Goal: Transaction & Acquisition: Purchase product/service

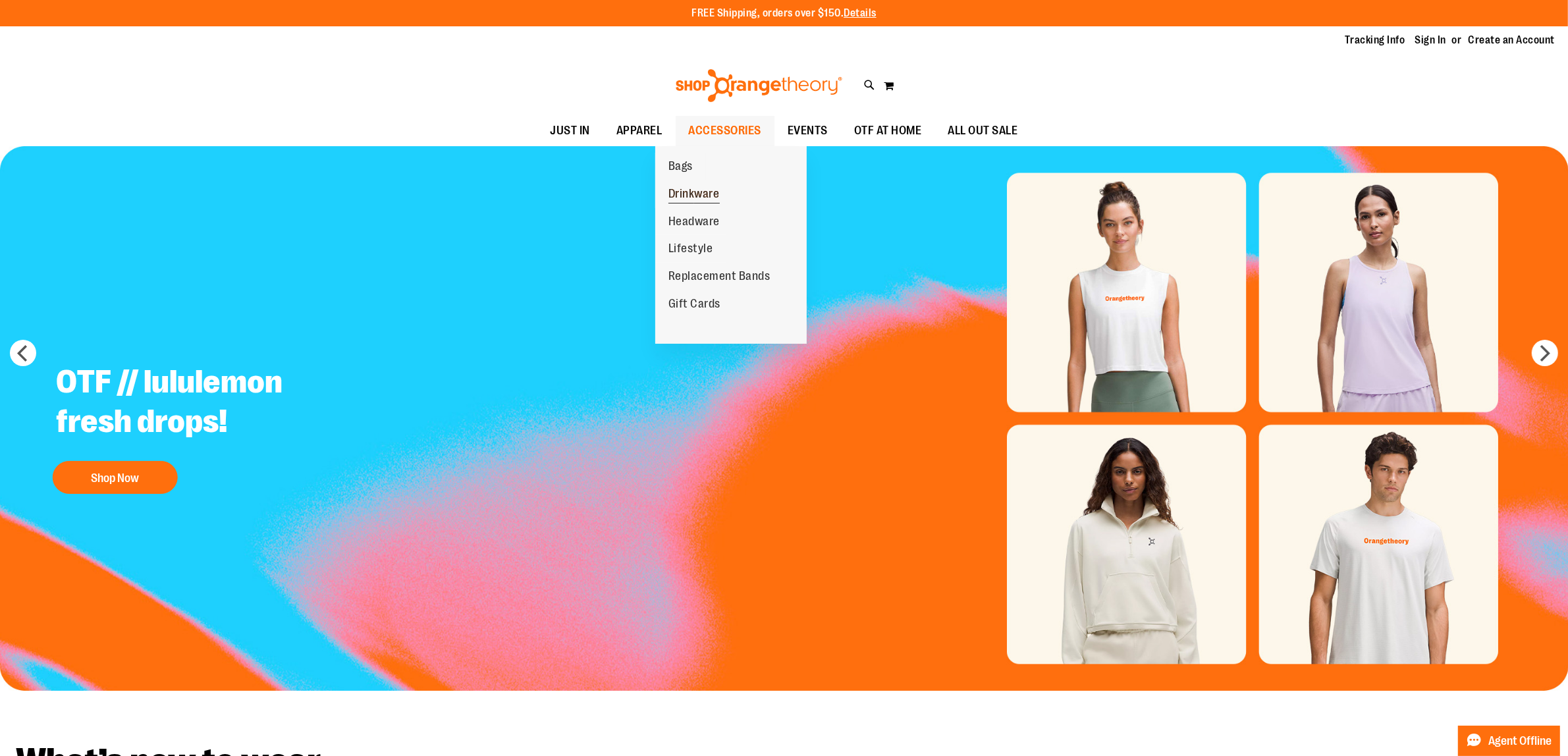
click at [688, 190] on span "Drinkware" at bounding box center [694, 195] width 51 height 17
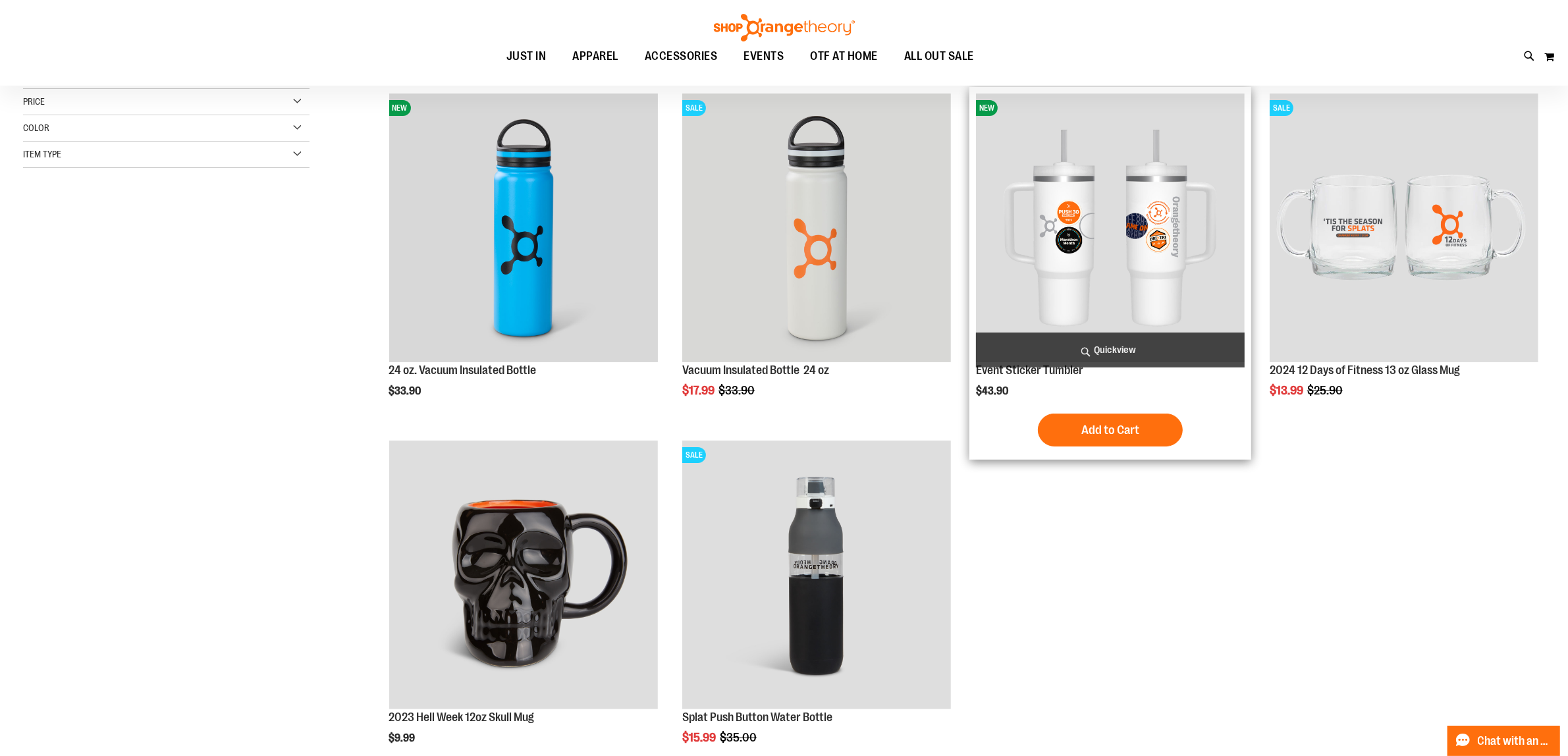
scroll to position [82, 0]
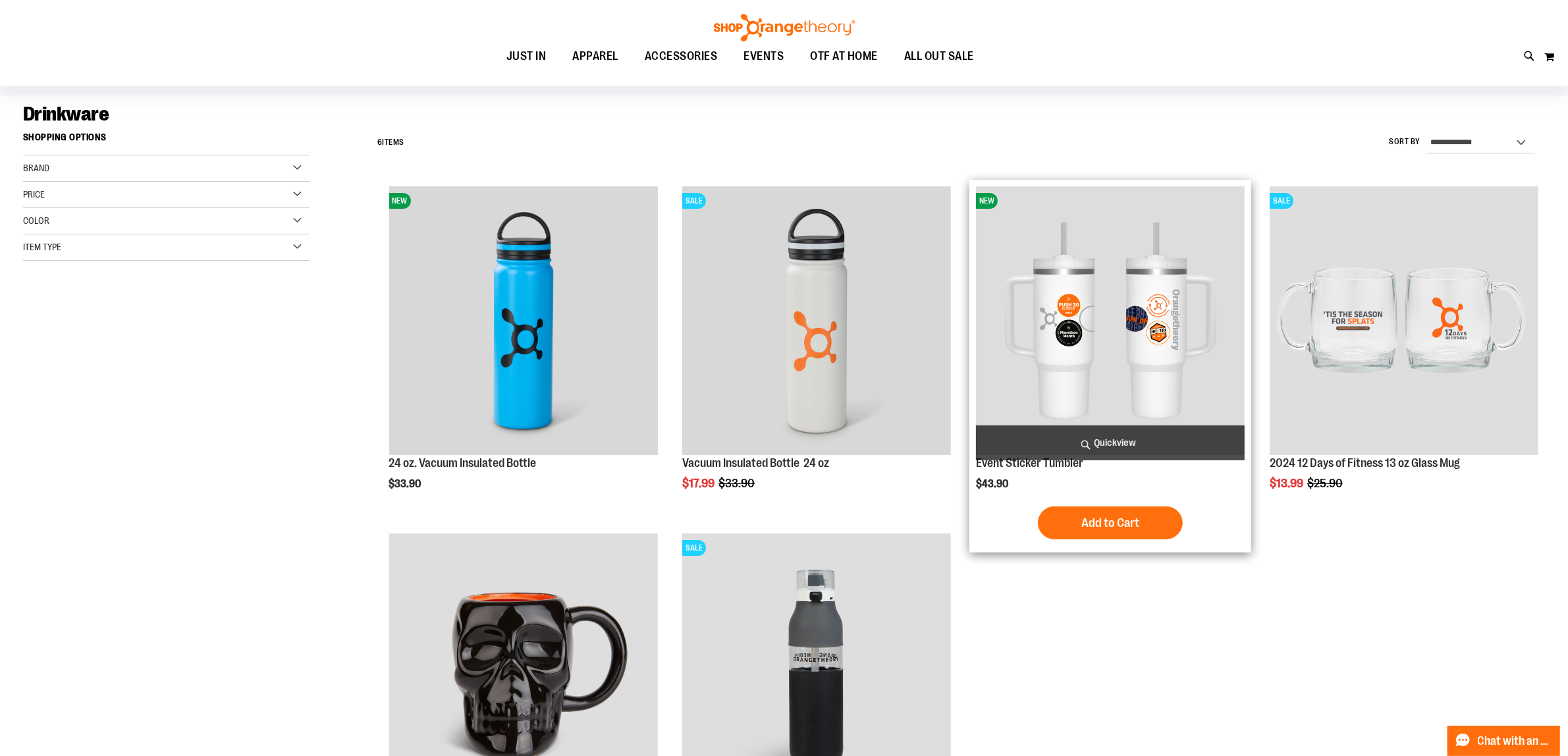
click at [1125, 272] on img "product" at bounding box center [1110, 321] width 269 height 269
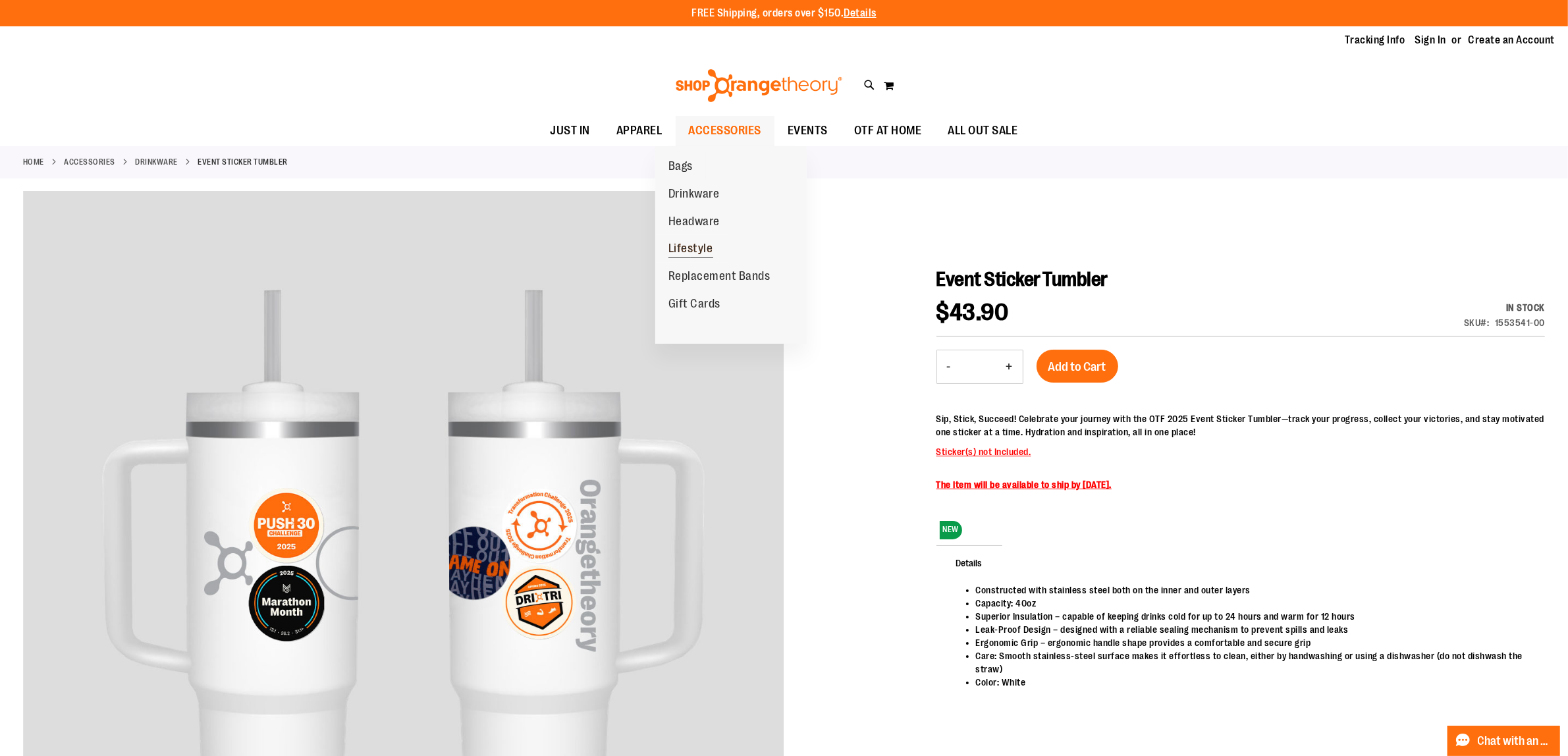
click at [700, 246] on span "Lifestyle" at bounding box center [691, 249] width 45 height 17
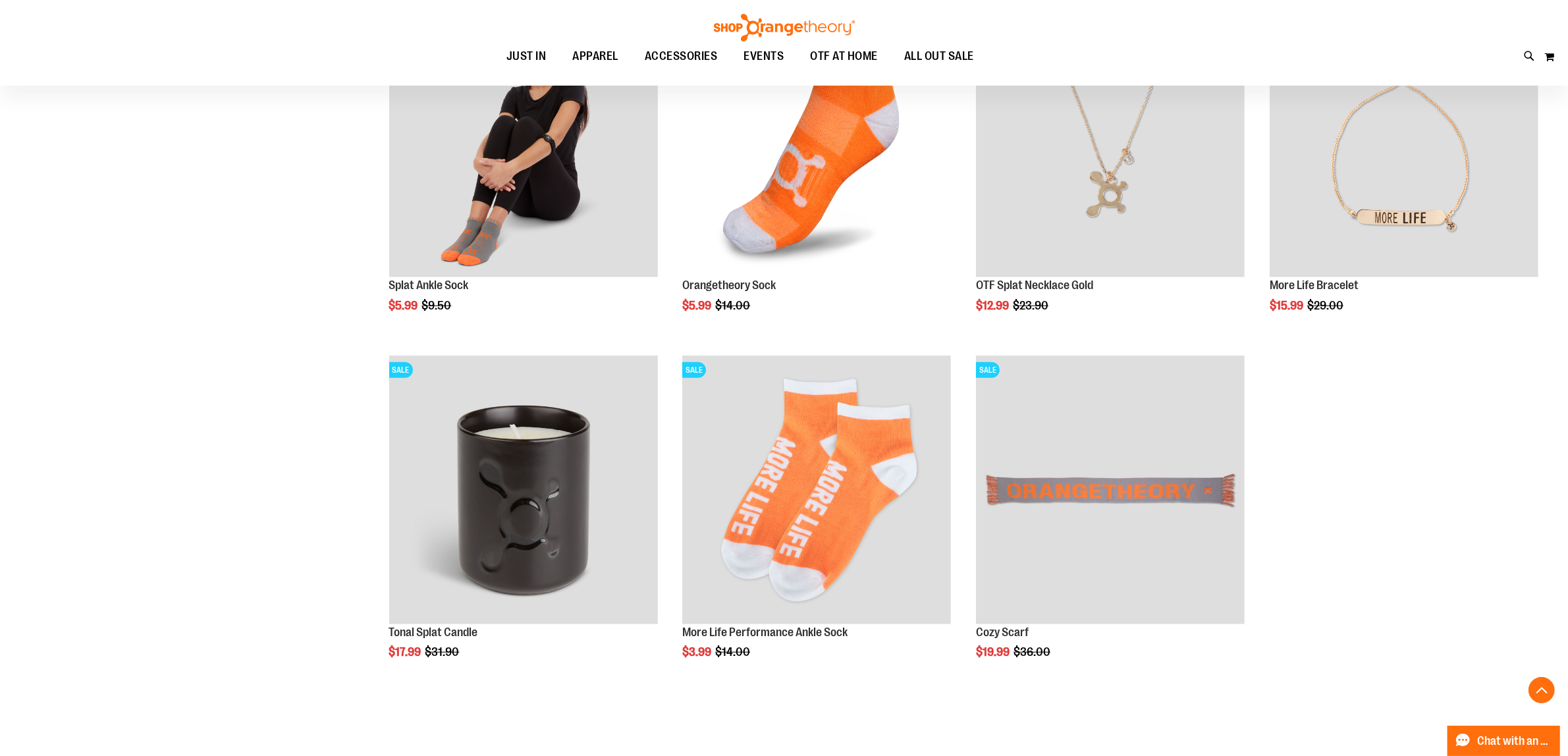
scroll to position [1317, 0]
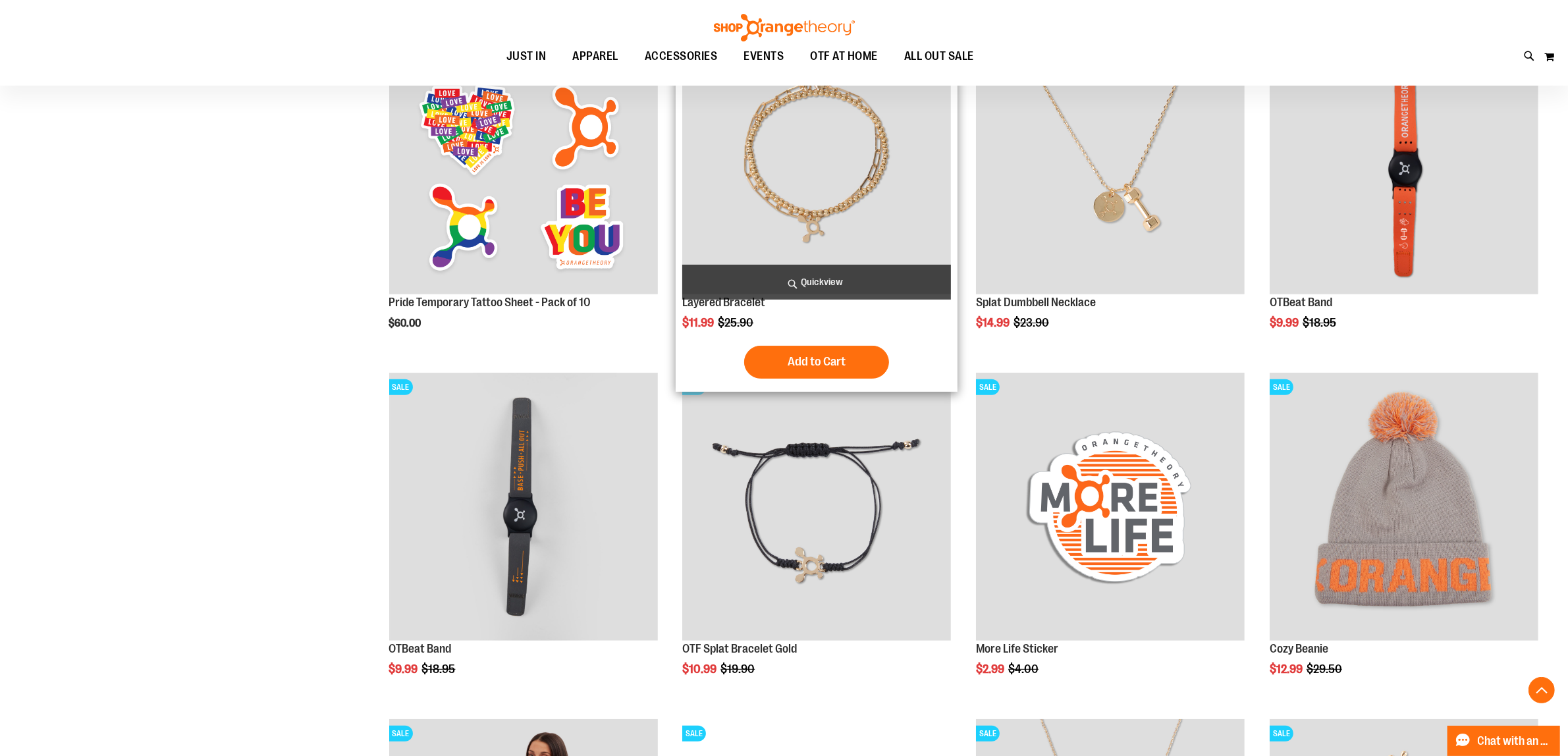
scroll to position [329, 0]
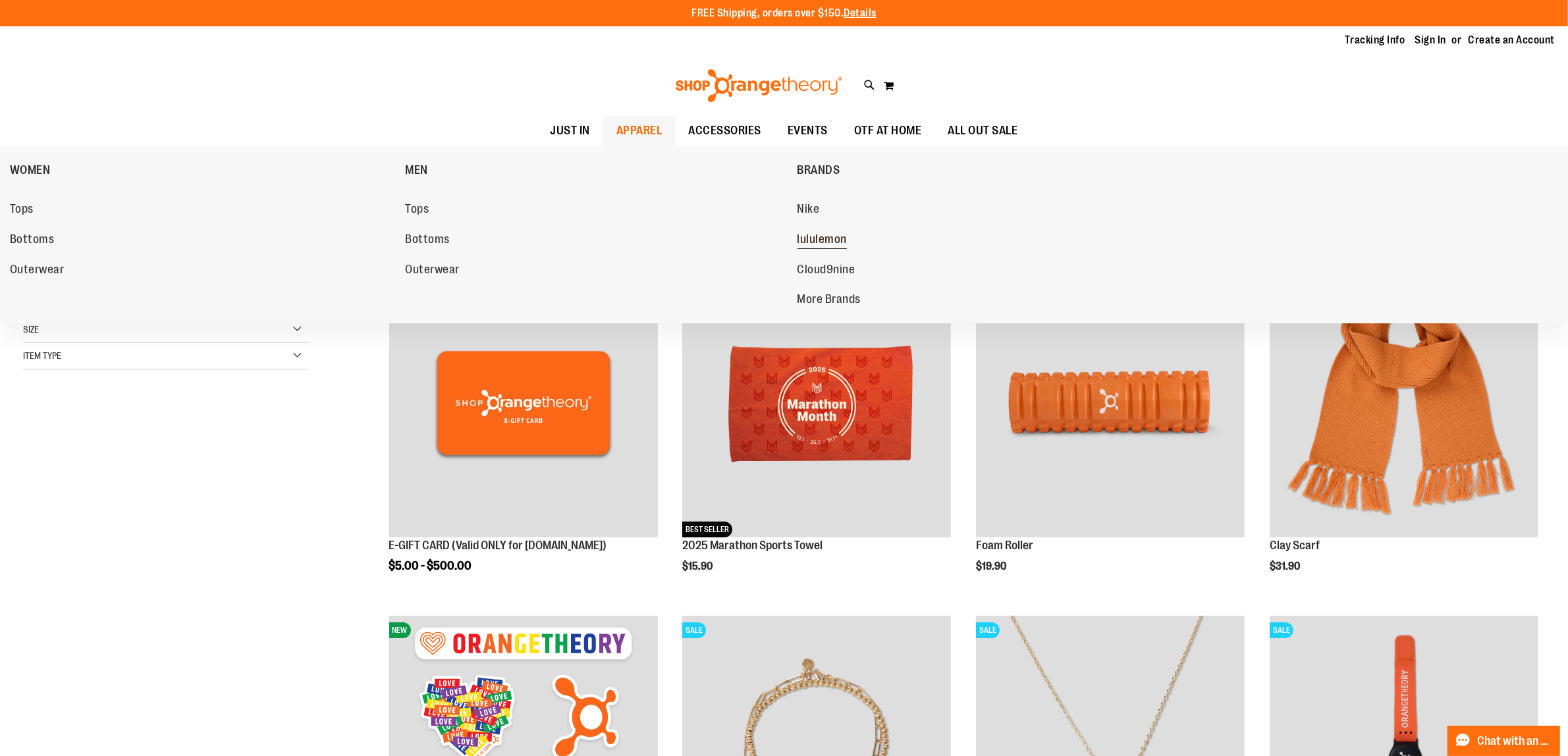
click at [811, 236] on span "lululemon" at bounding box center [822, 241] width 50 height 17
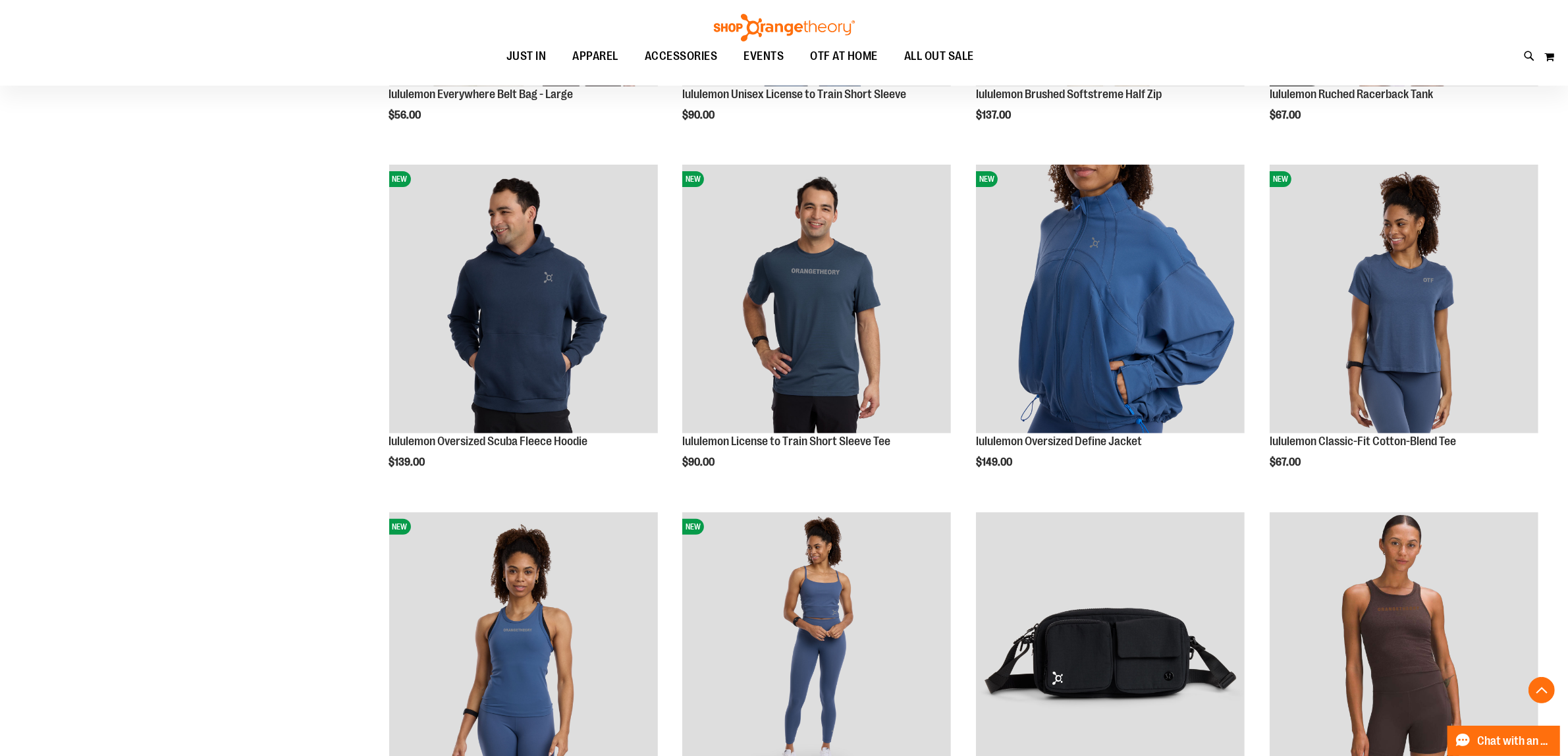
scroll to position [494, 0]
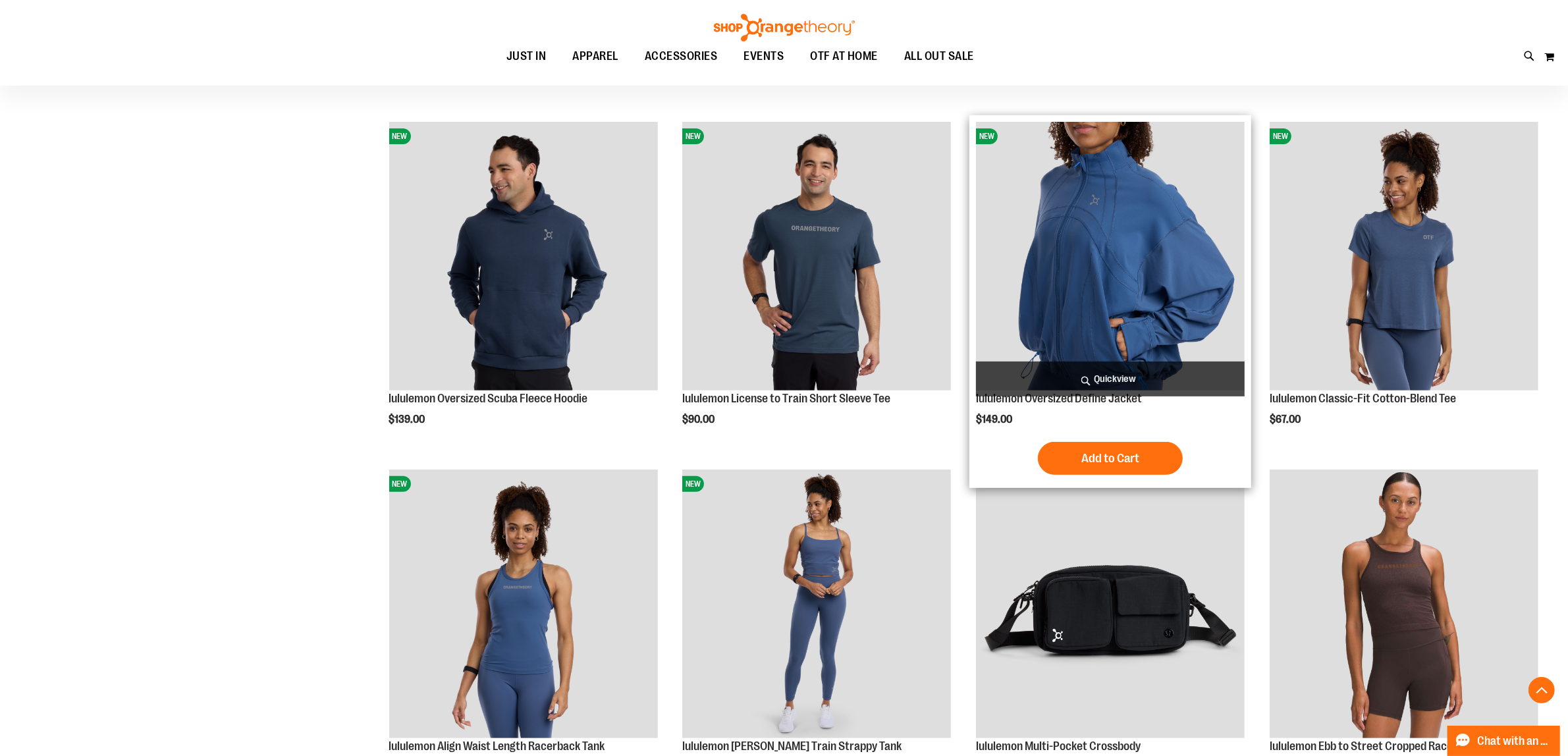
click at [1095, 305] on img "product" at bounding box center [1110, 256] width 269 height 269
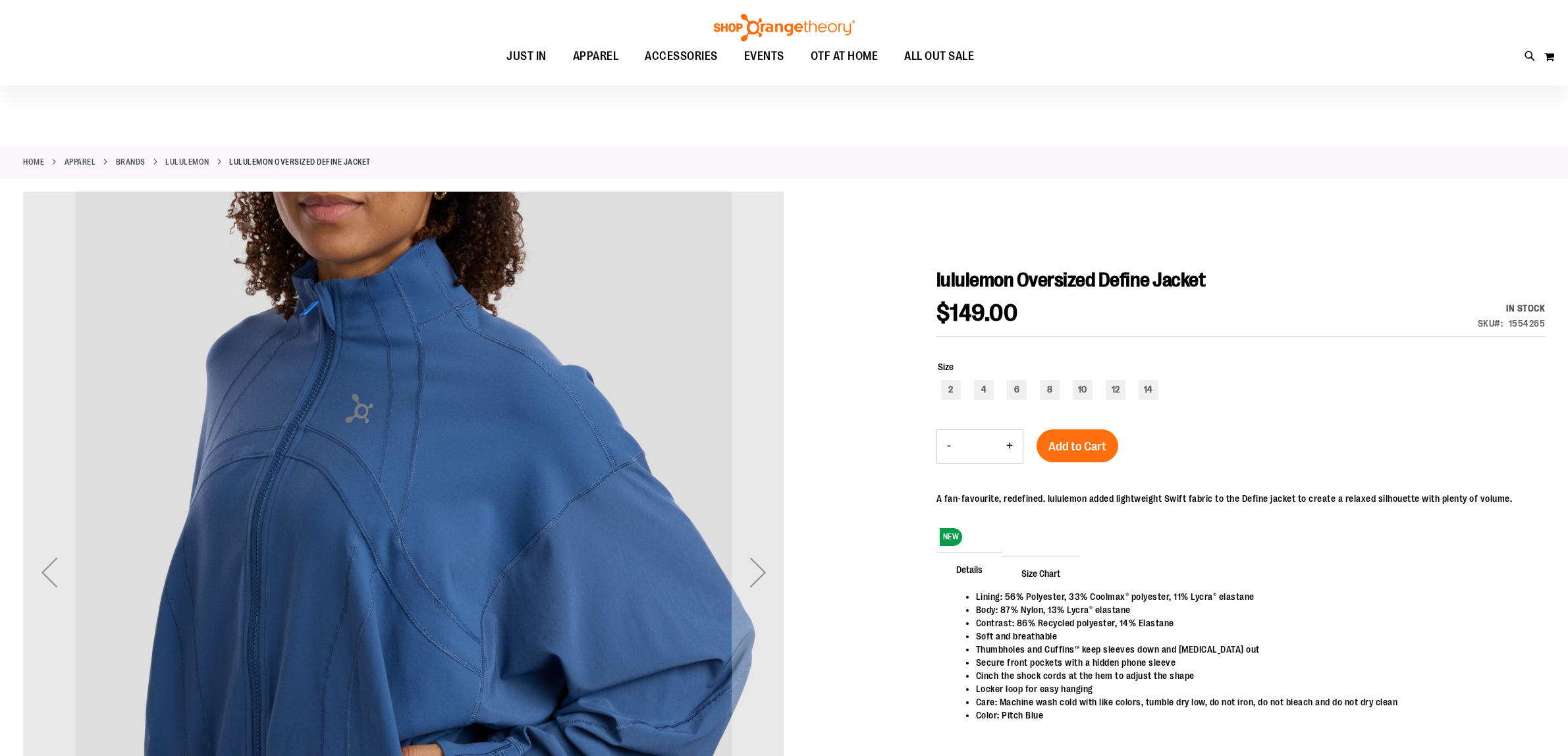
scroll to position [164, 0]
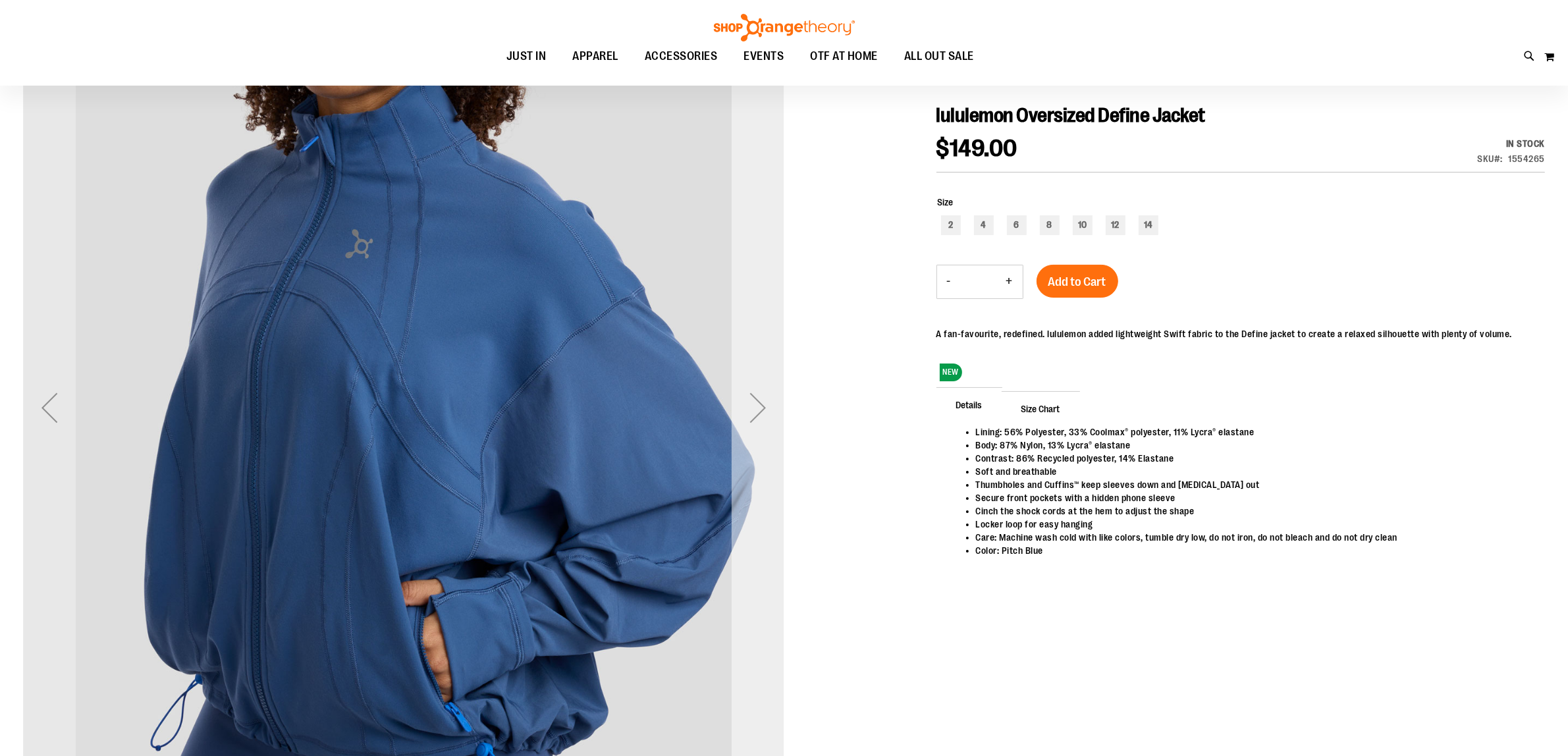
click at [760, 420] on div "Next" at bounding box center [757, 407] width 53 height 53
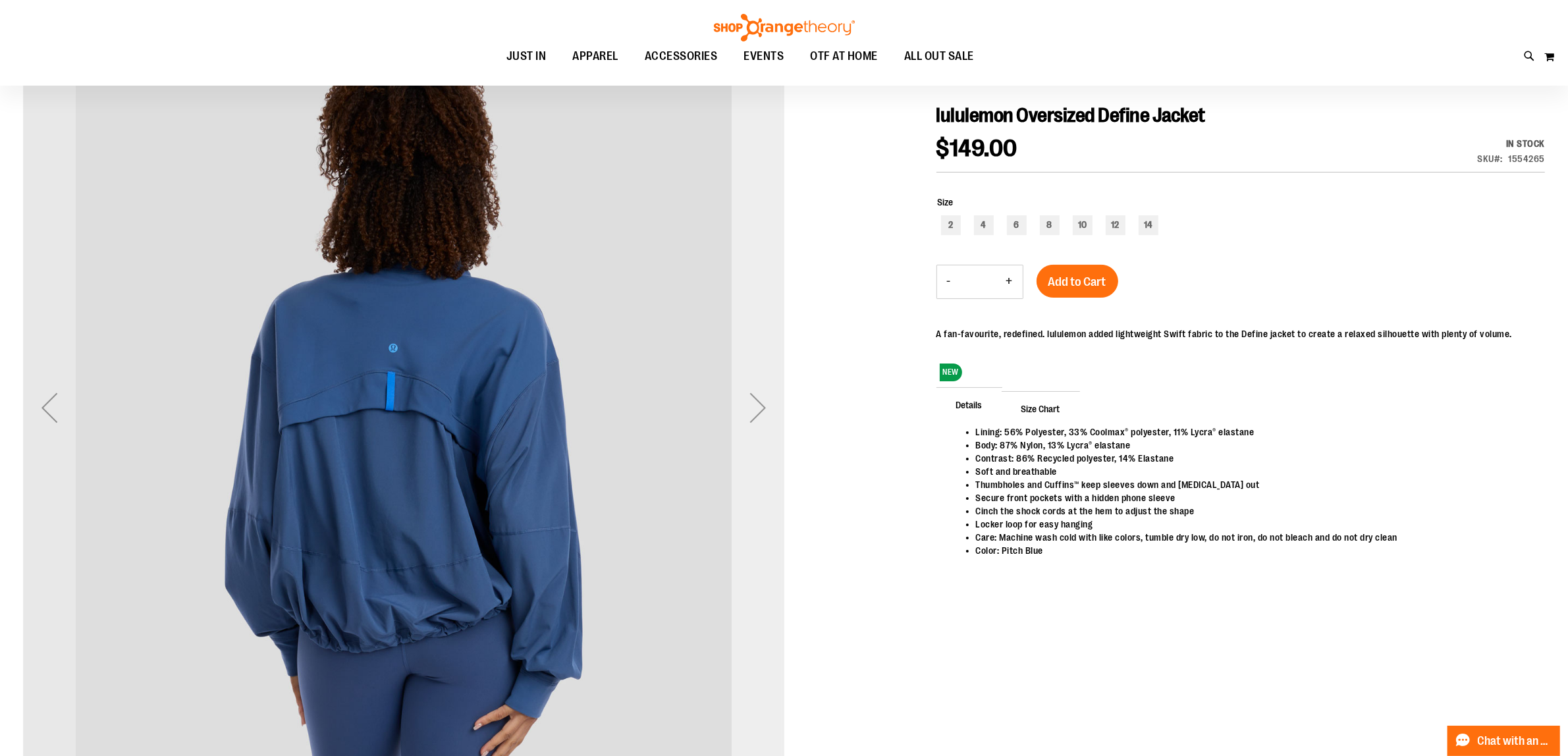
click at [760, 420] on div "Next" at bounding box center [757, 407] width 53 height 53
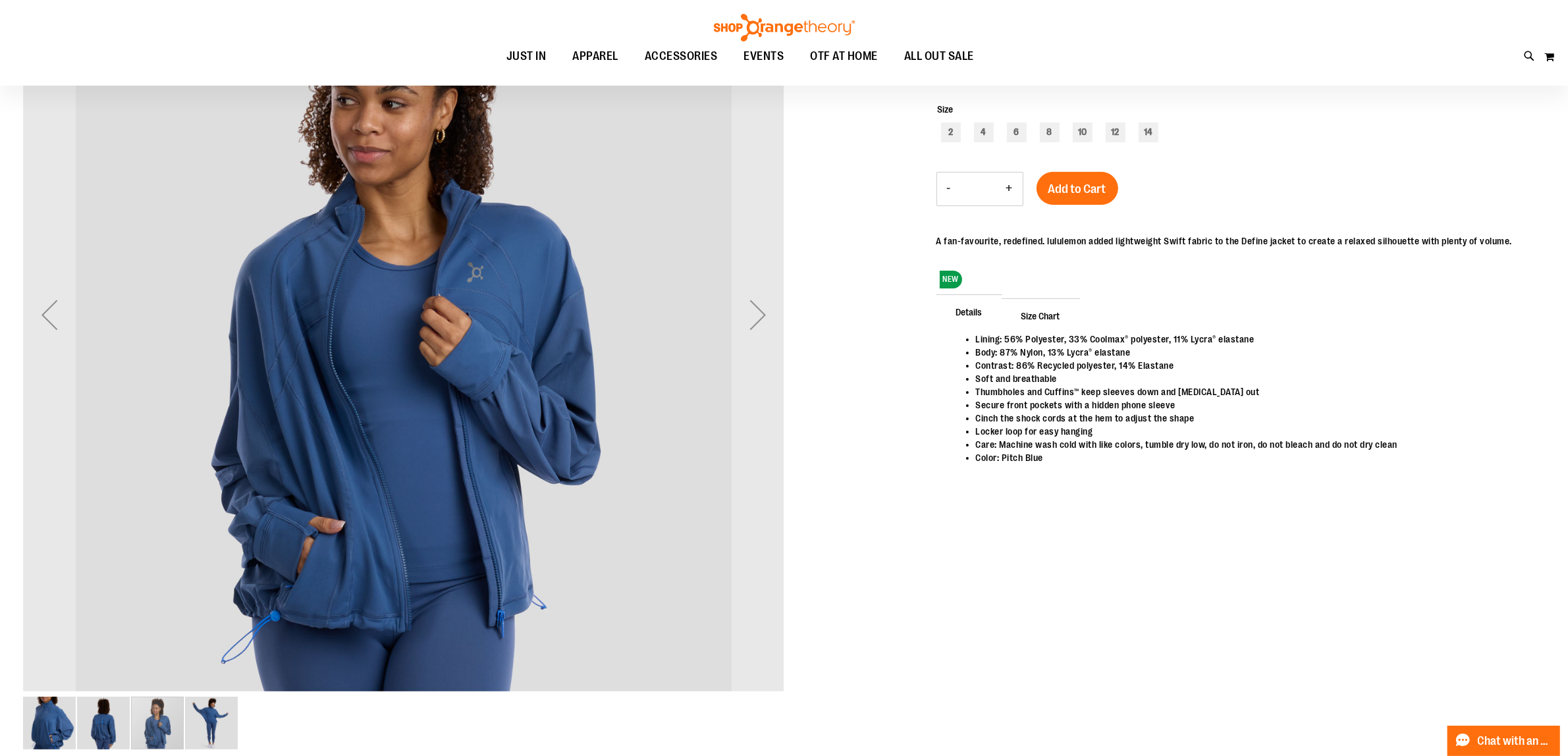
scroll to position [0, 0]
